Goal: Navigation & Orientation: Find specific page/section

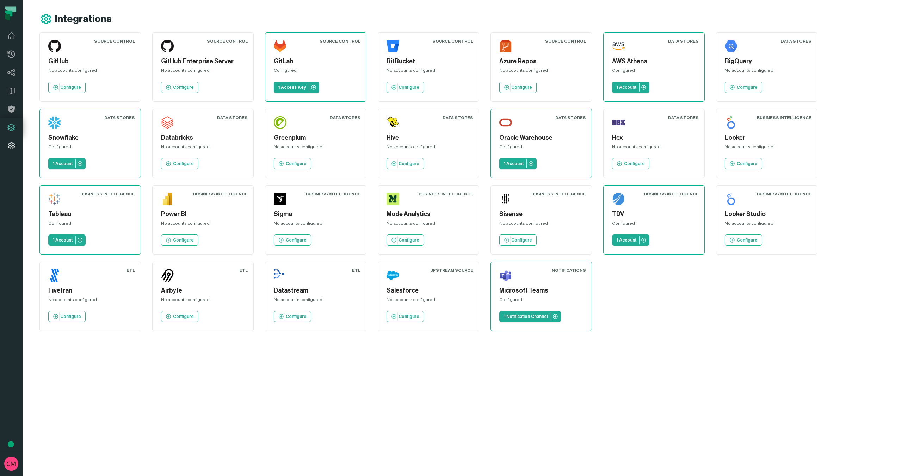
click at [10, 148] on icon at bounding box center [11, 145] width 7 height 7
